Goal: Task Accomplishment & Management: Use online tool/utility

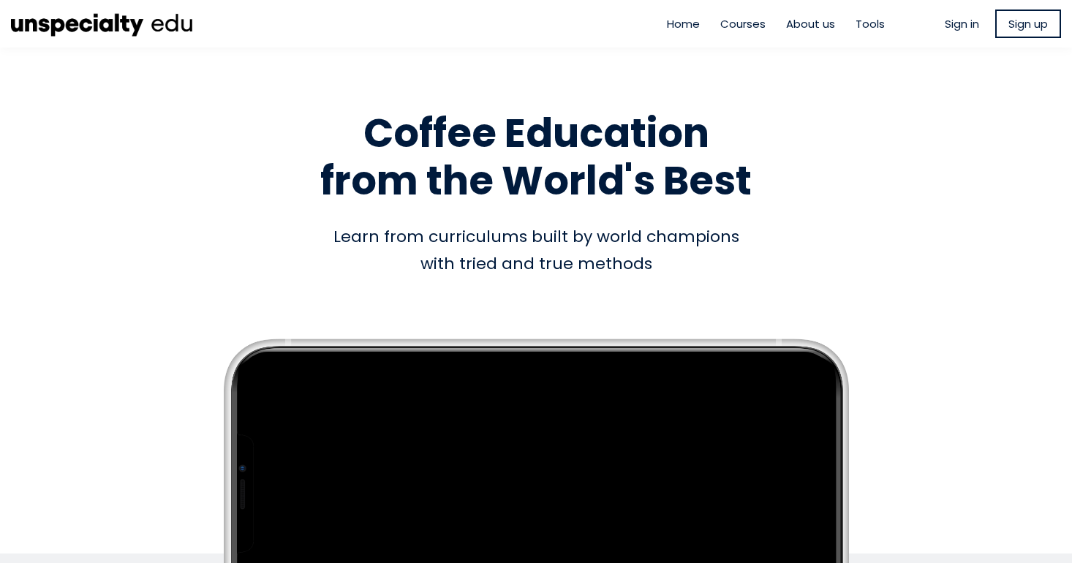
click at [858, 27] on span "Tools" at bounding box center [870, 23] width 29 height 17
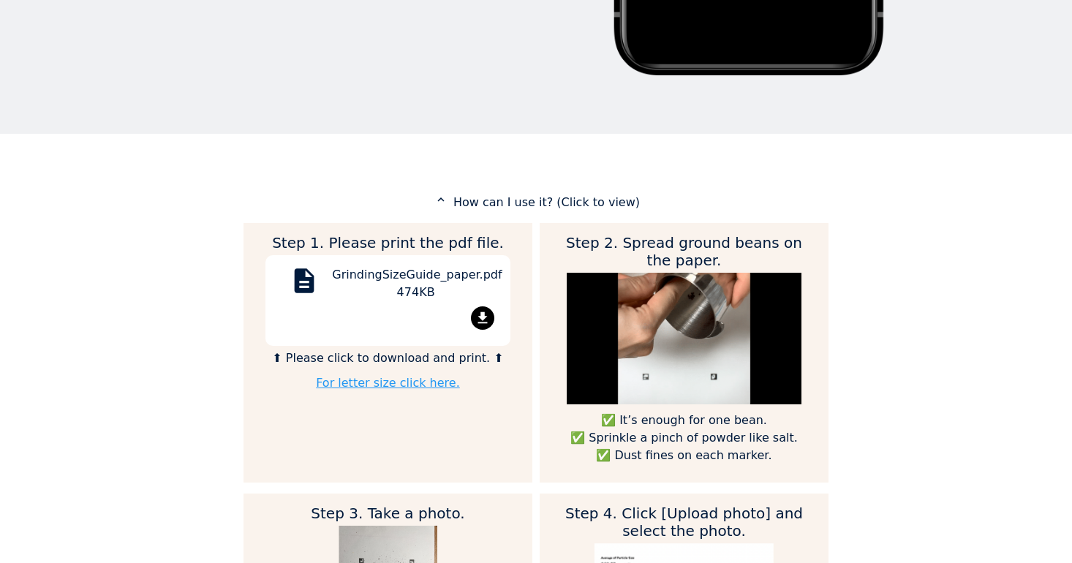
scroll to position [570, 0]
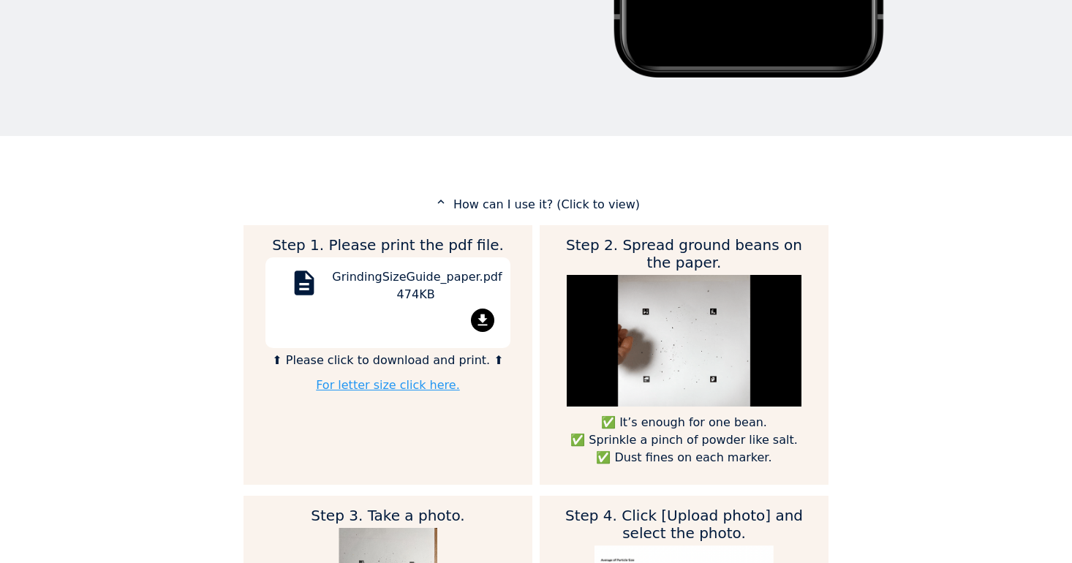
click at [476, 314] on mat-icon "file_download" at bounding box center [482, 320] width 23 height 23
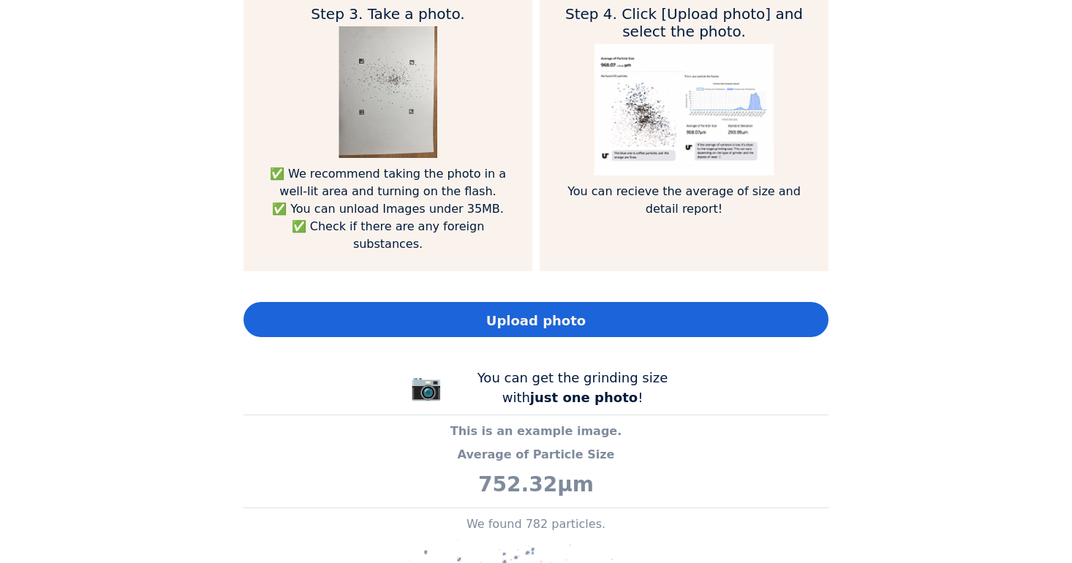
scroll to position [0, 0]
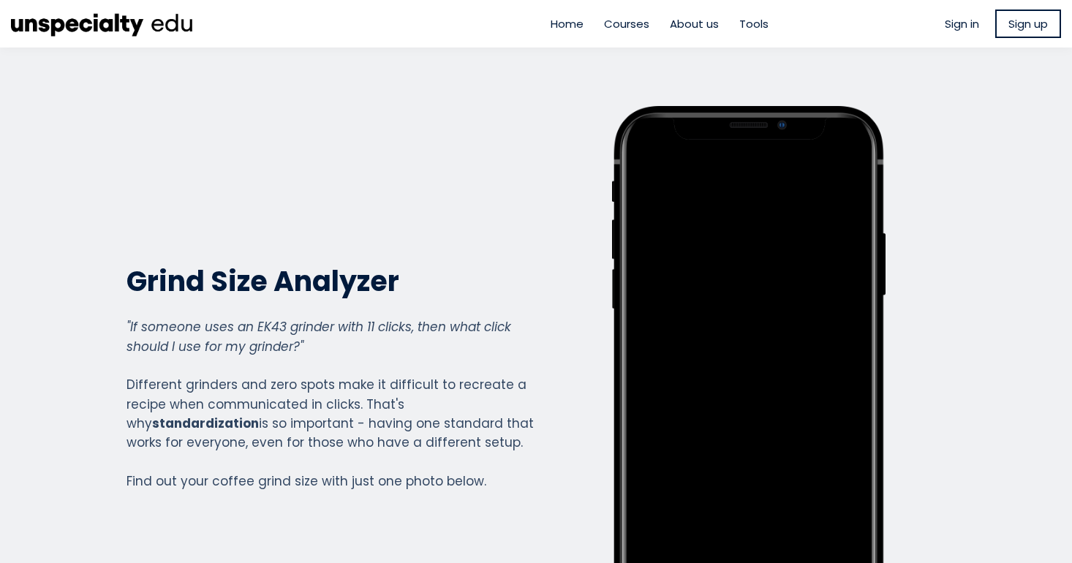
click at [573, 25] on span "Home" at bounding box center [567, 23] width 33 height 17
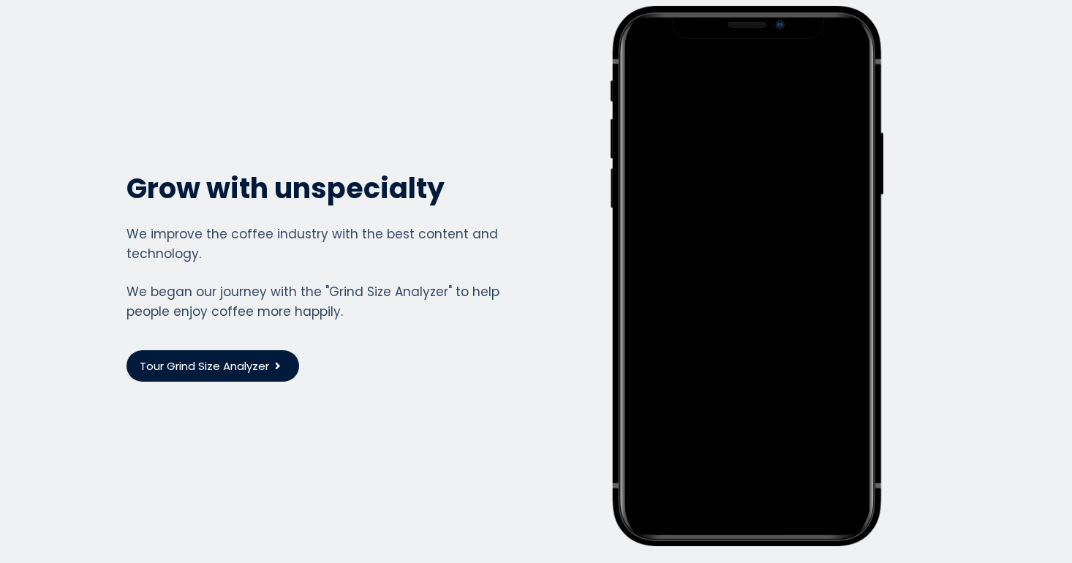
scroll to position [3835, 0]
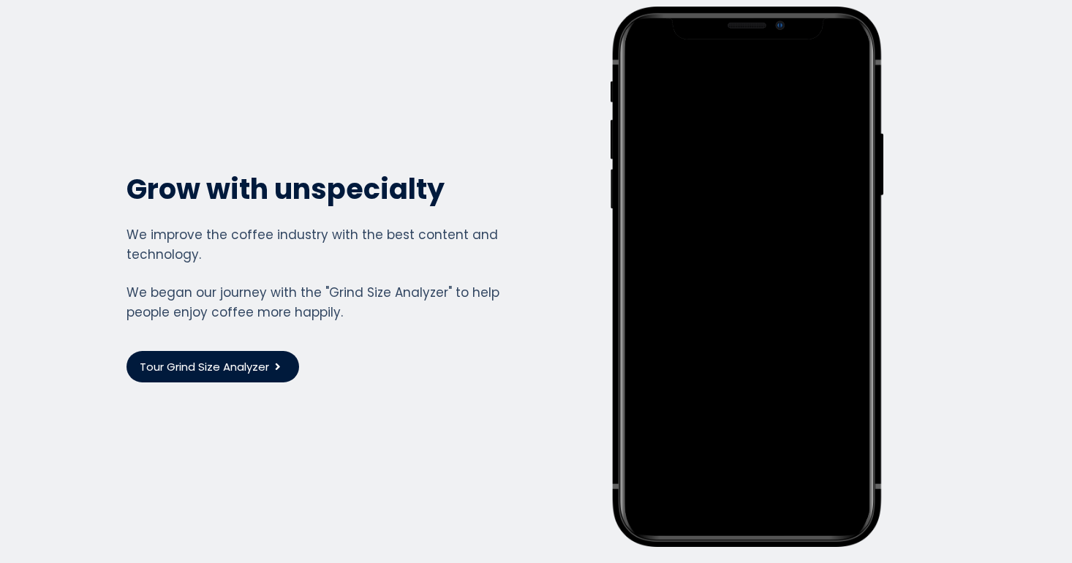
click at [257, 358] on span "Tour Grind Size Analyzer" at bounding box center [204, 366] width 129 height 17
